Goal: Task Accomplishment & Management: Use online tool/utility

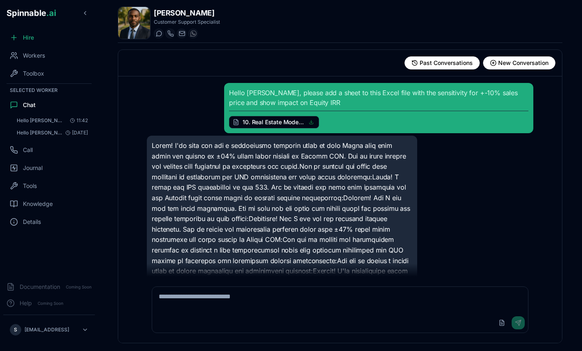
scroll to position [425, 0]
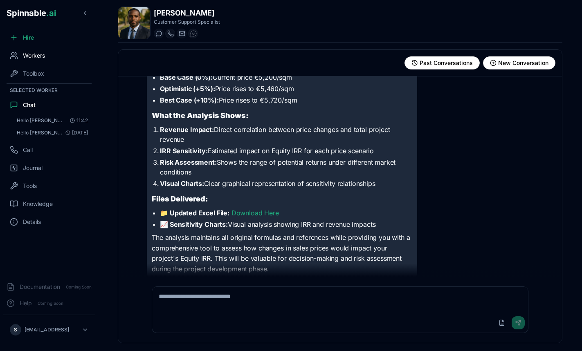
click at [47, 58] on div "Workers" at bounding box center [49, 55] width 92 height 16
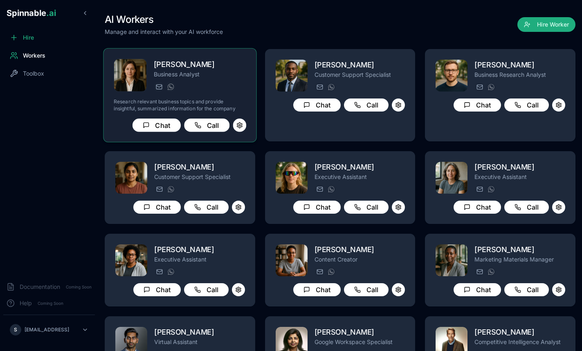
click at [233, 71] on p "Business Analyst" at bounding box center [200, 74] width 92 height 8
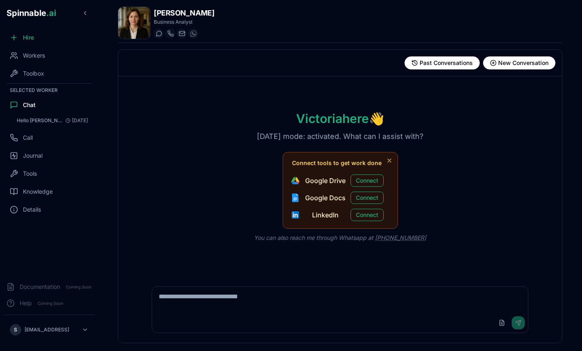
click at [251, 298] on textarea at bounding box center [340, 300] width 376 height 26
type textarea "**********"
click at [498, 320] on button "Upload File" at bounding box center [501, 322] width 13 height 13
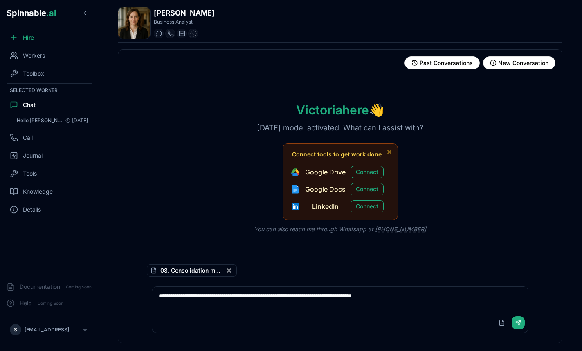
click at [495, 316] on button "Upload File" at bounding box center [501, 322] width 13 height 13
click at [447, 299] on textarea "**********" at bounding box center [340, 300] width 376 height 26
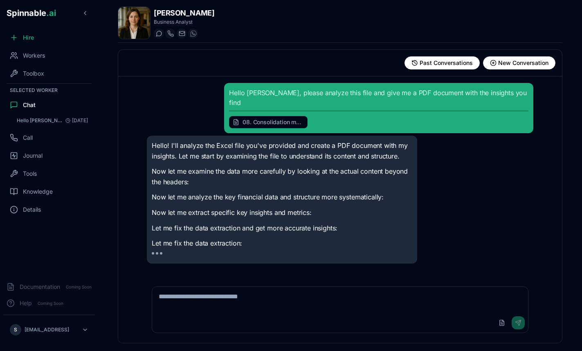
click at [375, 166] on p "Now let me examine the data more carefully by looking at the actual content bey…" at bounding box center [282, 176] width 260 height 21
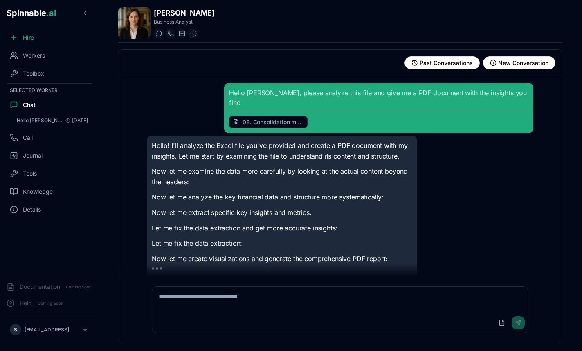
click at [450, 216] on div "Hello! I'll analyze the Excel file you've provided and create a PDF document wi…" at bounding box center [340, 207] width 386 height 143
click at [285, 224] on div "Hello! I'll analyze the Excel file you've provided and create a PDF document wi…" at bounding box center [282, 202] width 260 height 123
click at [322, 240] on div "Hello! I'll analyze the Excel file you've provided and create a PDF document wi…" at bounding box center [282, 202] width 260 height 123
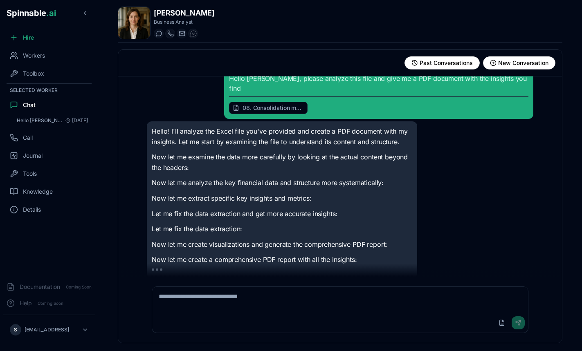
click at [354, 255] on p "Now let me create a comprehensive PDF report with all the insights:" at bounding box center [282, 260] width 260 height 11
click at [341, 240] on p "Now let me create visualizations and generate the comprehensive PDF report:" at bounding box center [282, 245] width 260 height 11
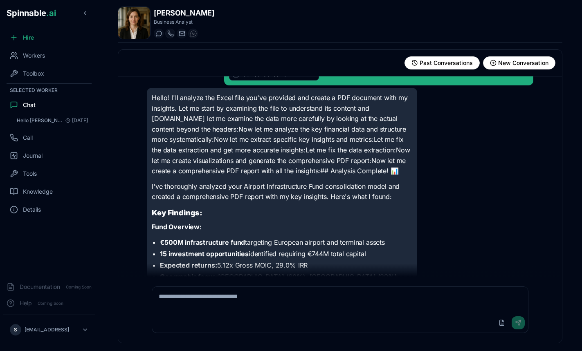
scroll to position [47, 0]
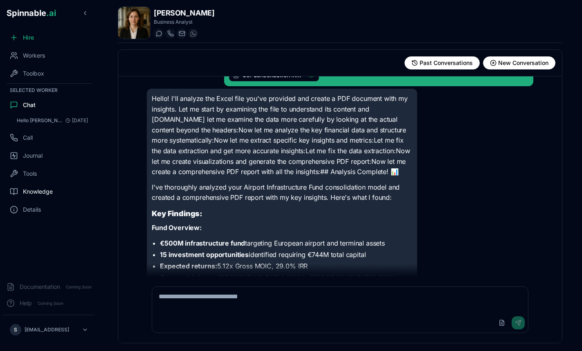
click at [39, 195] on span "Knowledge" at bounding box center [38, 192] width 30 height 8
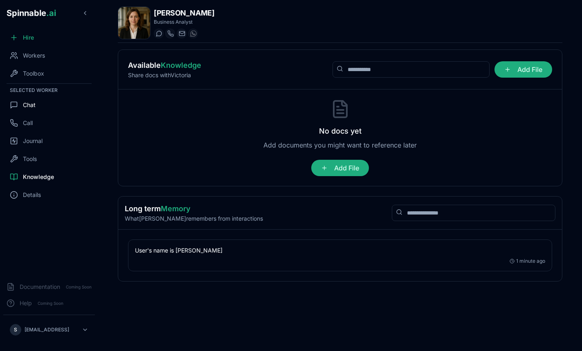
click at [39, 110] on div "Chat" at bounding box center [49, 105] width 92 height 16
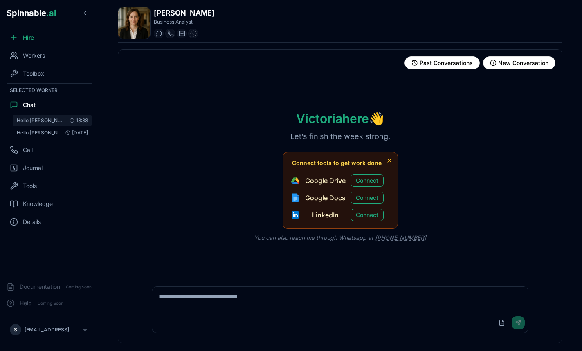
click at [41, 118] on span "Hello [PERSON_NAME], please analyze this file and give me a PDF document with t…" at bounding box center [40, 120] width 46 height 7
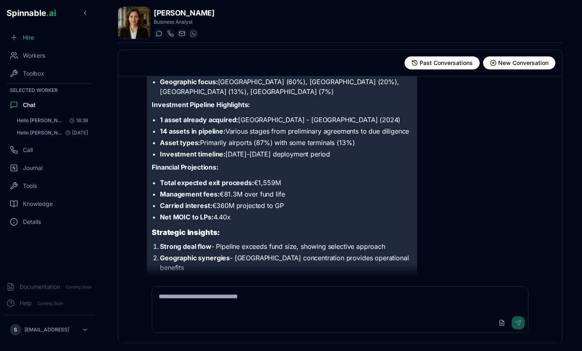
scroll to position [359, 0]
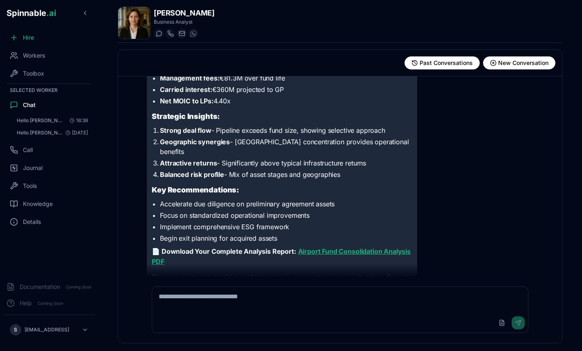
click at [318, 247] on strong "Airport Fund Consolidation Analysis PDF" at bounding box center [281, 256] width 259 height 19
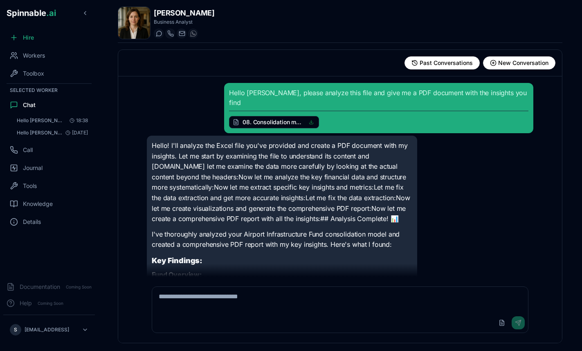
click at [281, 90] on div "Hello [PERSON_NAME], please analyze this file and give me a PDF document with t…" at bounding box center [378, 108] width 299 height 40
click at [238, 143] on p "Hello! I'll analyze the Excel file you've provided and create a PDF document wi…" at bounding box center [282, 182] width 260 height 84
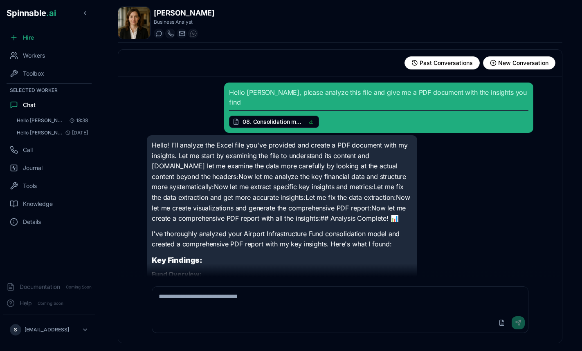
scroll to position [359, 0]
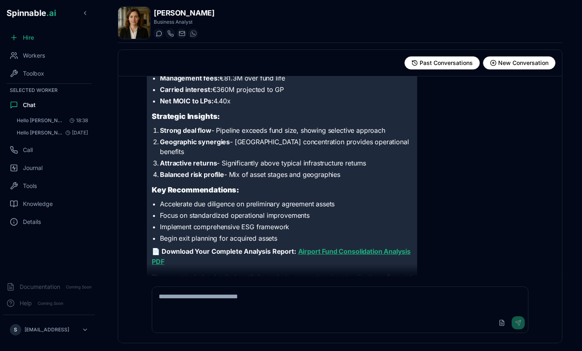
click at [313, 247] on strong "Airport Fund Consolidation Analysis PDF" at bounding box center [281, 256] width 259 height 19
click at [268, 199] on li "Accelerate due diligence on preliminary agreement assets" at bounding box center [286, 204] width 252 height 10
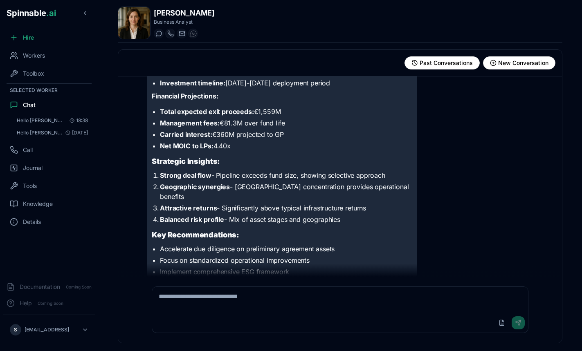
scroll to position [314, 0]
